Goal: Information Seeking & Learning: Check status

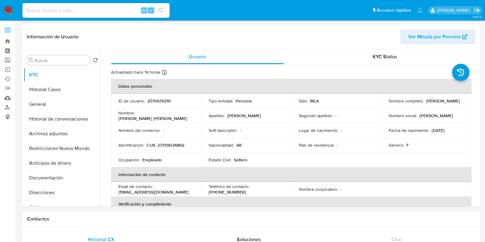
select select "10"
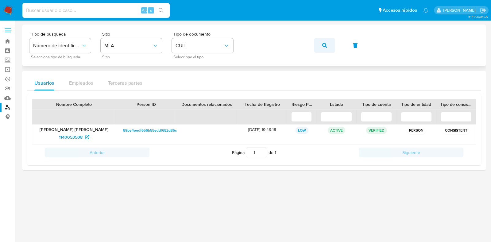
click at [323, 45] on icon "button" at bounding box center [324, 45] width 5 height 5
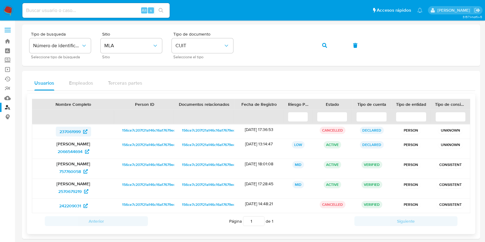
click at [78, 131] on span "237061999" at bounding box center [69, 132] width 21 height 10
click at [74, 152] on span "2066544694" at bounding box center [70, 152] width 25 height 10
click at [71, 174] on span "757760058" at bounding box center [70, 172] width 22 height 10
click at [74, 192] on span "2570679219" at bounding box center [69, 191] width 23 height 10
click at [71, 203] on span "242209031" at bounding box center [70, 206] width 22 height 10
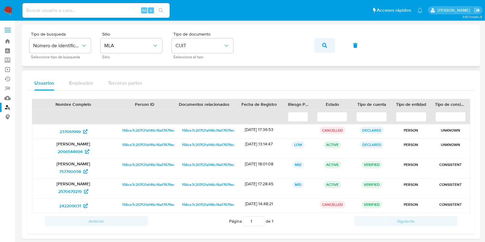
click at [322, 45] on icon "button" at bounding box center [324, 45] width 5 height 5
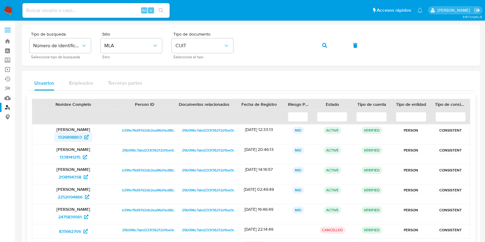
click at [72, 138] on span "1326898803" at bounding box center [70, 137] width 24 height 10
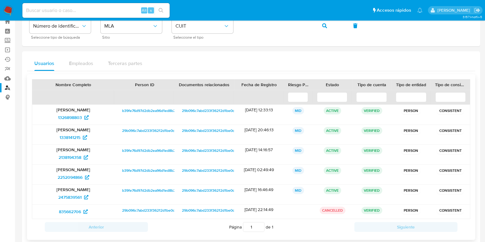
scroll to position [30, 0]
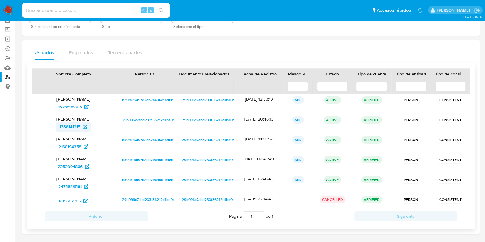
click at [74, 128] on span "1338141215" at bounding box center [69, 127] width 21 height 10
click at [73, 148] on span "2138194358" at bounding box center [70, 147] width 23 height 10
click at [71, 167] on span "2252094866" at bounding box center [70, 167] width 25 height 10
click at [72, 187] on span "2475839561" at bounding box center [69, 187] width 23 height 10
click at [70, 201] on span "835662706" at bounding box center [70, 201] width 22 height 10
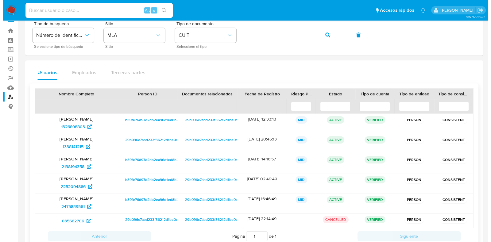
scroll to position [0, 0]
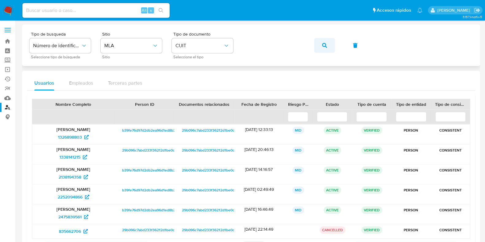
click at [324, 44] on icon "button" at bounding box center [324, 45] width 5 height 5
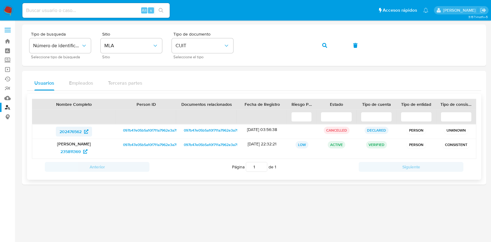
click at [69, 127] on span "202476562" at bounding box center [70, 132] width 22 height 10
click at [66, 155] on span "235811369" at bounding box center [70, 152] width 20 height 10
click at [327, 47] on button "button" at bounding box center [324, 45] width 21 height 15
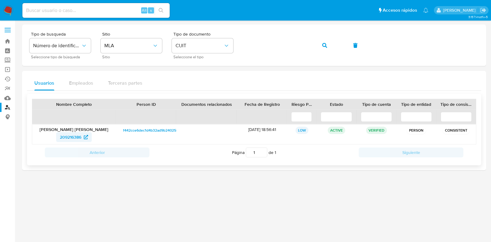
click at [78, 133] on span "209216386" at bounding box center [70, 137] width 21 height 10
click at [326, 45] on icon "button" at bounding box center [324, 45] width 5 height 5
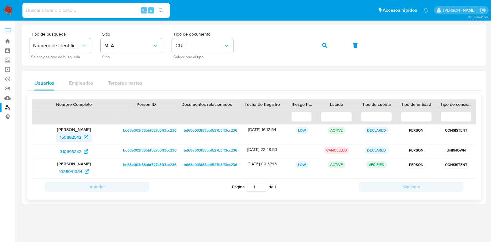
click at [68, 133] on span "150892542" at bounding box center [70, 137] width 21 height 10
click at [72, 151] on span "310693242" at bounding box center [70, 152] width 21 height 10
click at [75, 174] on span "1038941034" at bounding box center [70, 172] width 23 height 10
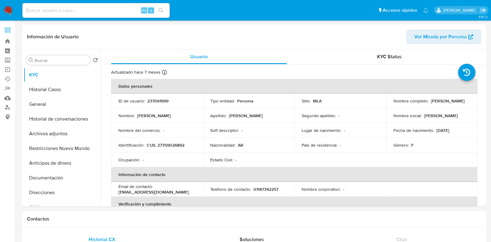
select select "10"
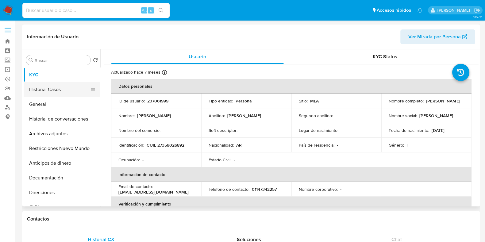
click at [56, 92] on button "Historial Casos" at bounding box center [60, 89] width 72 height 15
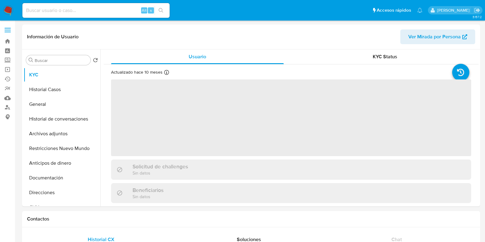
select select "10"
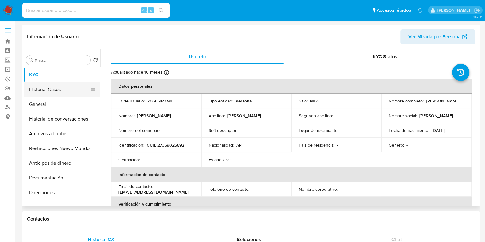
click at [39, 91] on button "Historial Casos" at bounding box center [60, 89] width 72 height 15
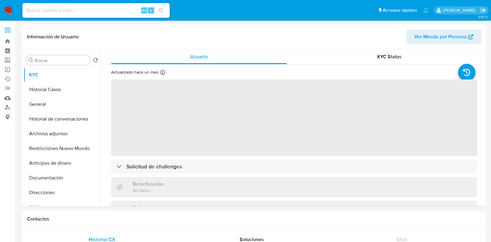
select select "10"
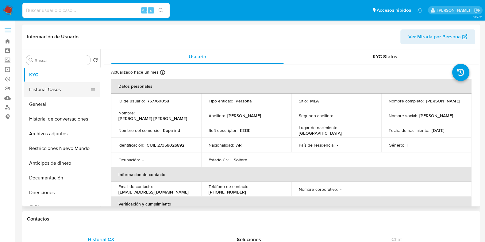
click at [41, 88] on button "Historial Casos" at bounding box center [60, 89] width 72 height 15
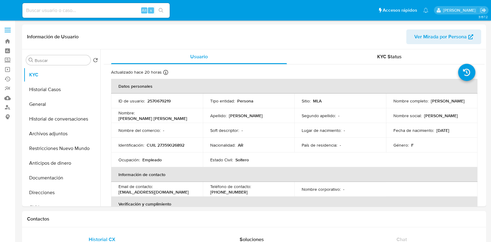
select select "10"
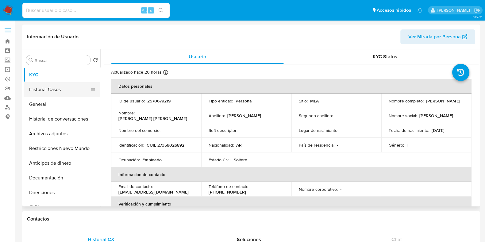
click at [52, 87] on button "Historial Casos" at bounding box center [60, 89] width 72 height 15
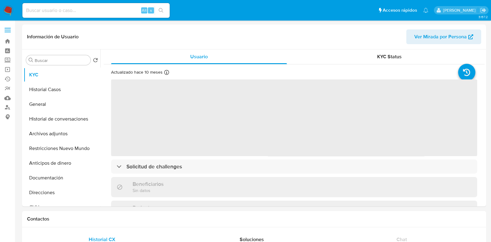
select select "10"
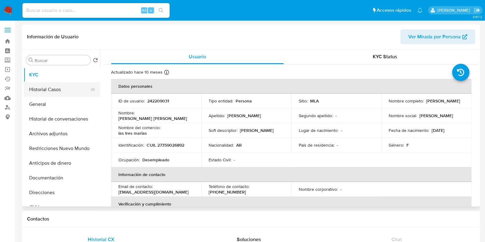
click at [56, 91] on button "Historial Casos" at bounding box center [60, 89] width 72 height 15
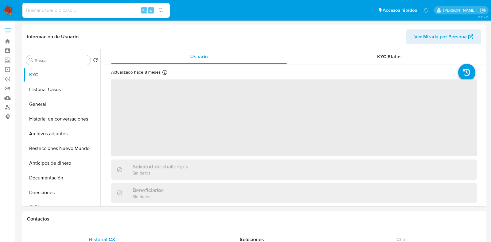
select select "10"
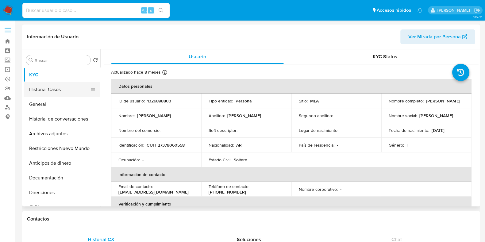
click at [45, 90] on button "Historial Casos" at bounding box center [60, 89] width 72 height 15
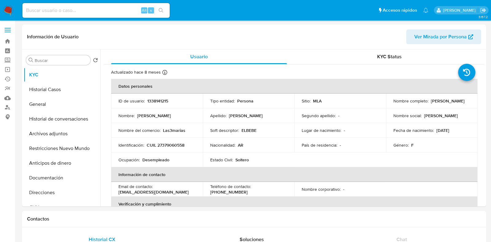
select select "10"
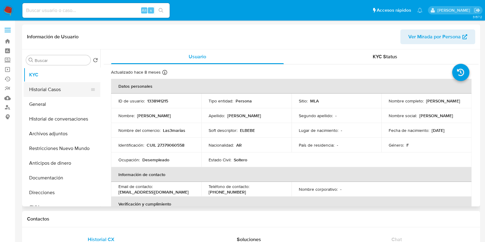
click at [53, 88] on button "Historial Casos" at bounding box center [60, 89] width 72 height 15
select select "10"
click at [46, 92] on button "Historial Casos" at bounding box center [60, 89] width 72 height 15
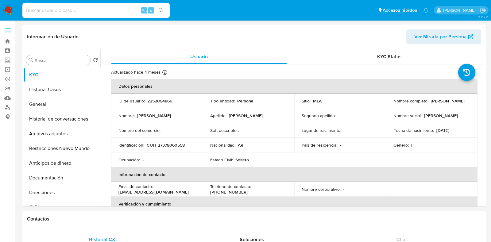
select select "10"
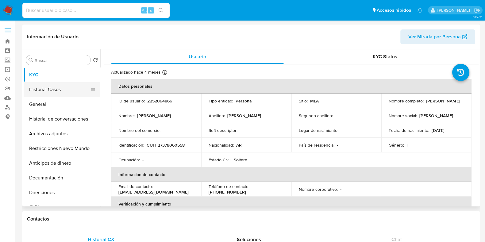
click at [69, 85] on button "Historial Casos" at bounding box center [60, 89] width 72 height 15
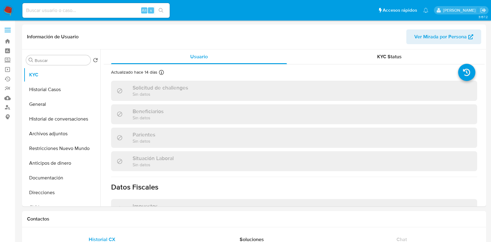
select select "10"
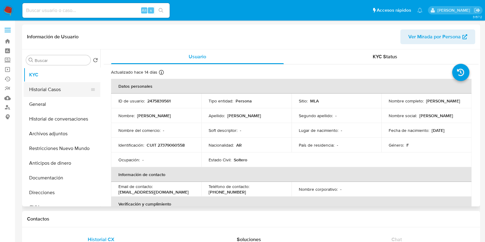
click at [57, 89] on button "Historial Casos" at bounding box center [60, 89] width 72 height 15
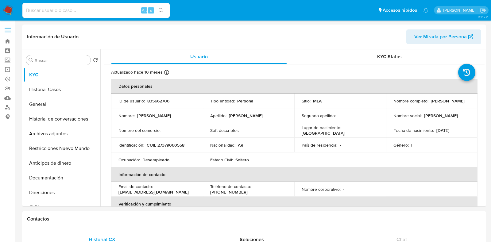
select select "10"
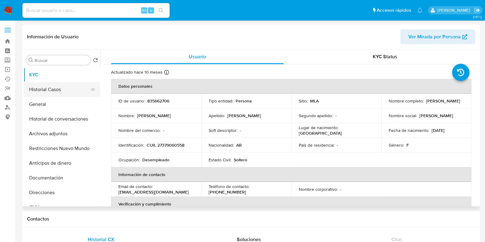
click at [48, 92] on button "Historial Casos" at bounding box center [60, 89] width 72 height 15
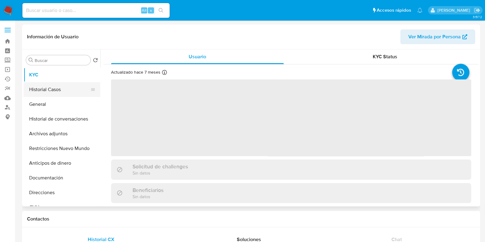
click at [64, 86] on button "Historial Casos" at bounding box center [60, 89] width 72 height 15
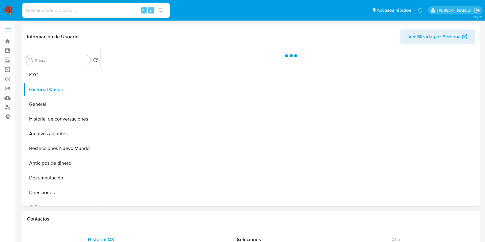
select select "10"
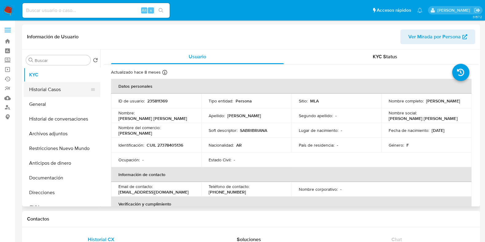
click at [59, 93] on button "Historial Casos" at bounding box center [60, 89] width 72 height 15
select select "10"
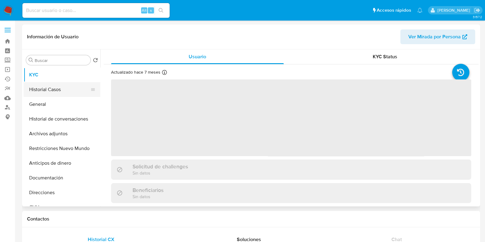
click at [59, 88] on button "Historial Casos" at bounding box center [60, 89] width 72 height 15
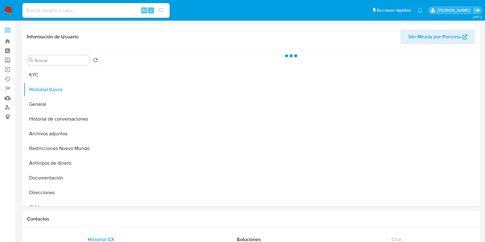
select select "10"
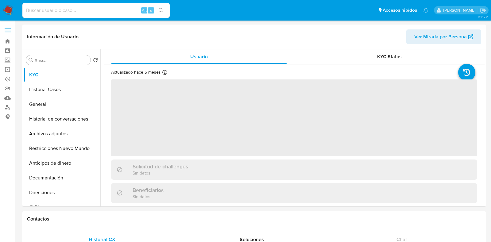
select select "10"
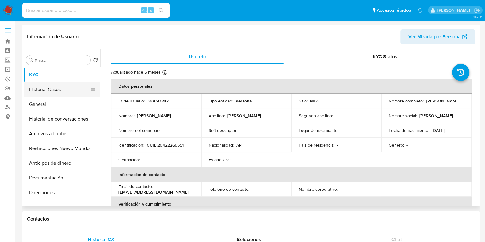
click at [60, 90] on button "Historial Casos" at bounding box center [60, 89] width 72 height 15
select select "10"
click at [62, 90] on button "Historial Casos" at bounding box center [60, 89] width 72 height 15
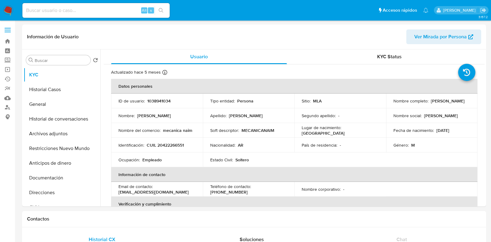
select select "10"
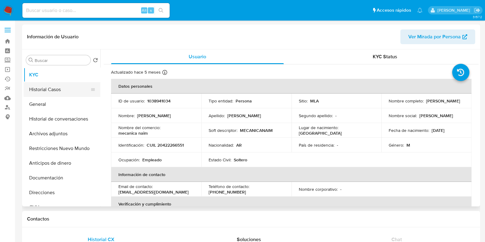
click at [53, 85] on button "Historial Casos" at bounding box center [60, 89] width 72 height 15
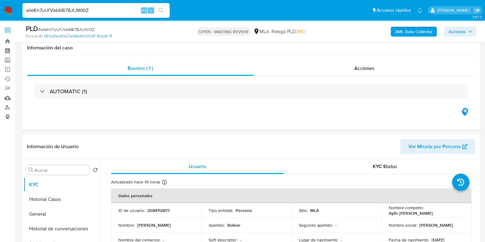
select select "10"
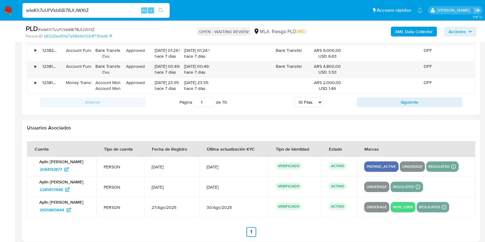
scroll to position [901, 0]
